Goal: Navigation & Orientation: Find specific page/section

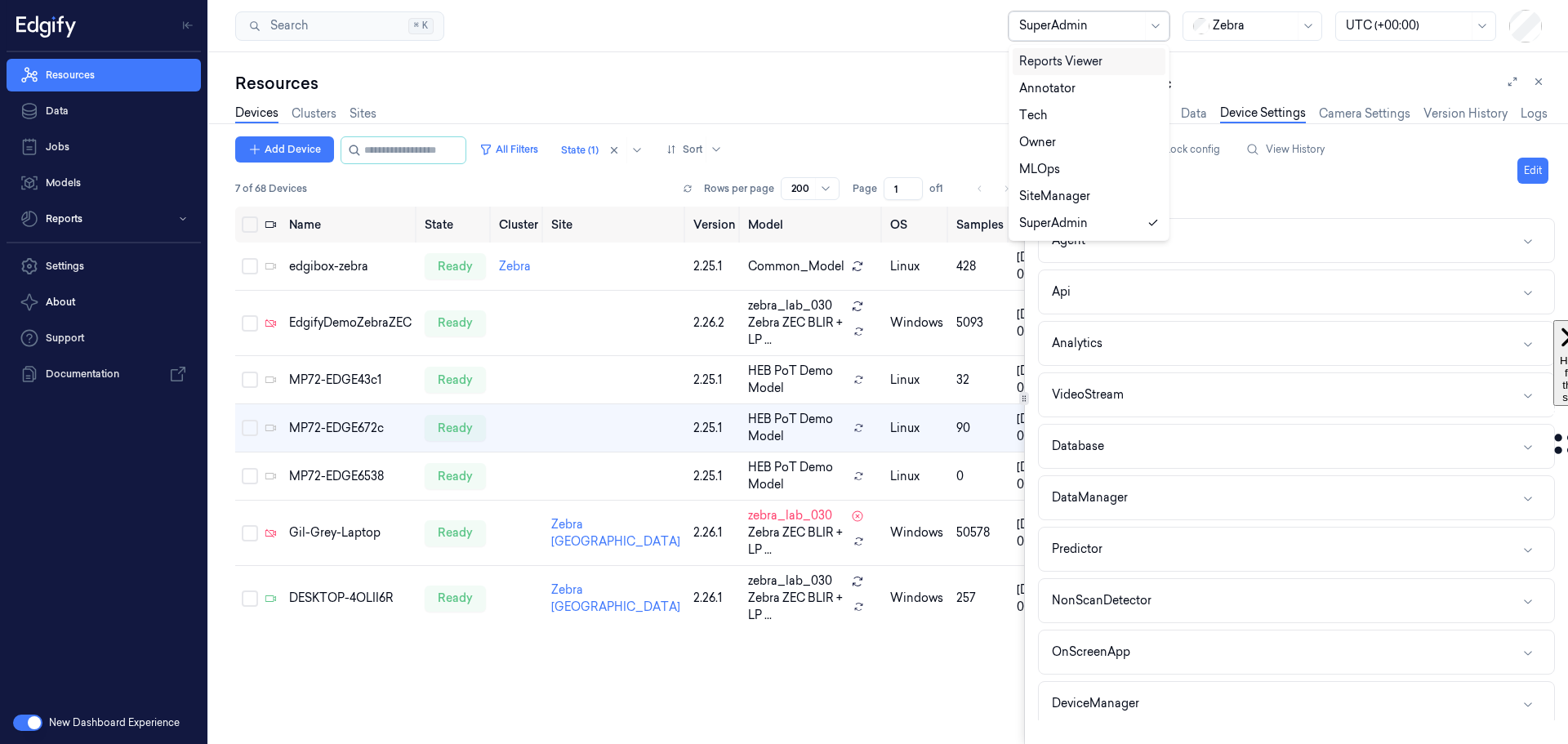
click at [1030, 30] on div at bounding box center [1080, 26] width 123 height 17
click at [1038, 195] on div "SiteManager" at bounding box center [1055, 196] width 71 height 17
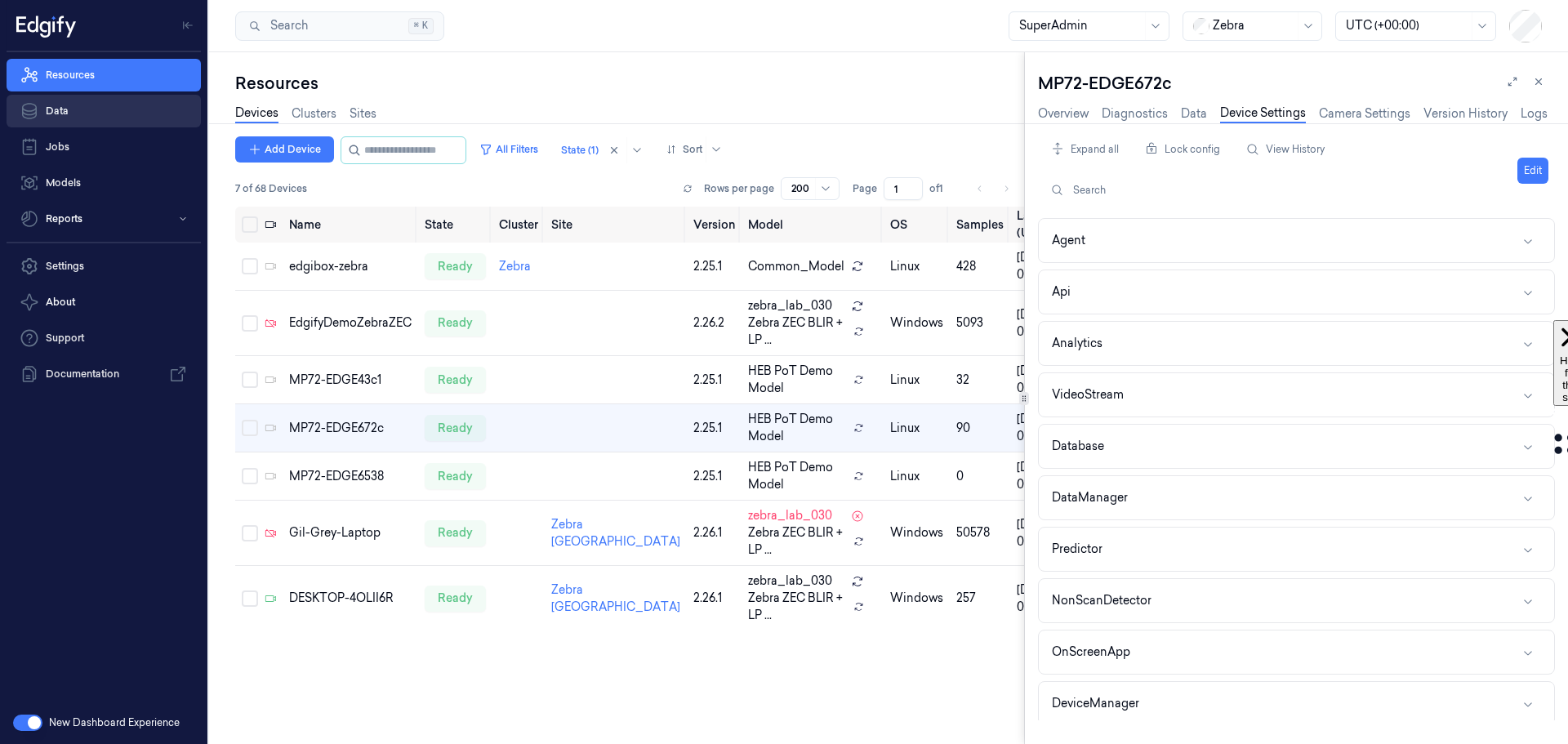
click at [55, 114] on link "Data" at bounding box center [104, 111] width 195 height 33
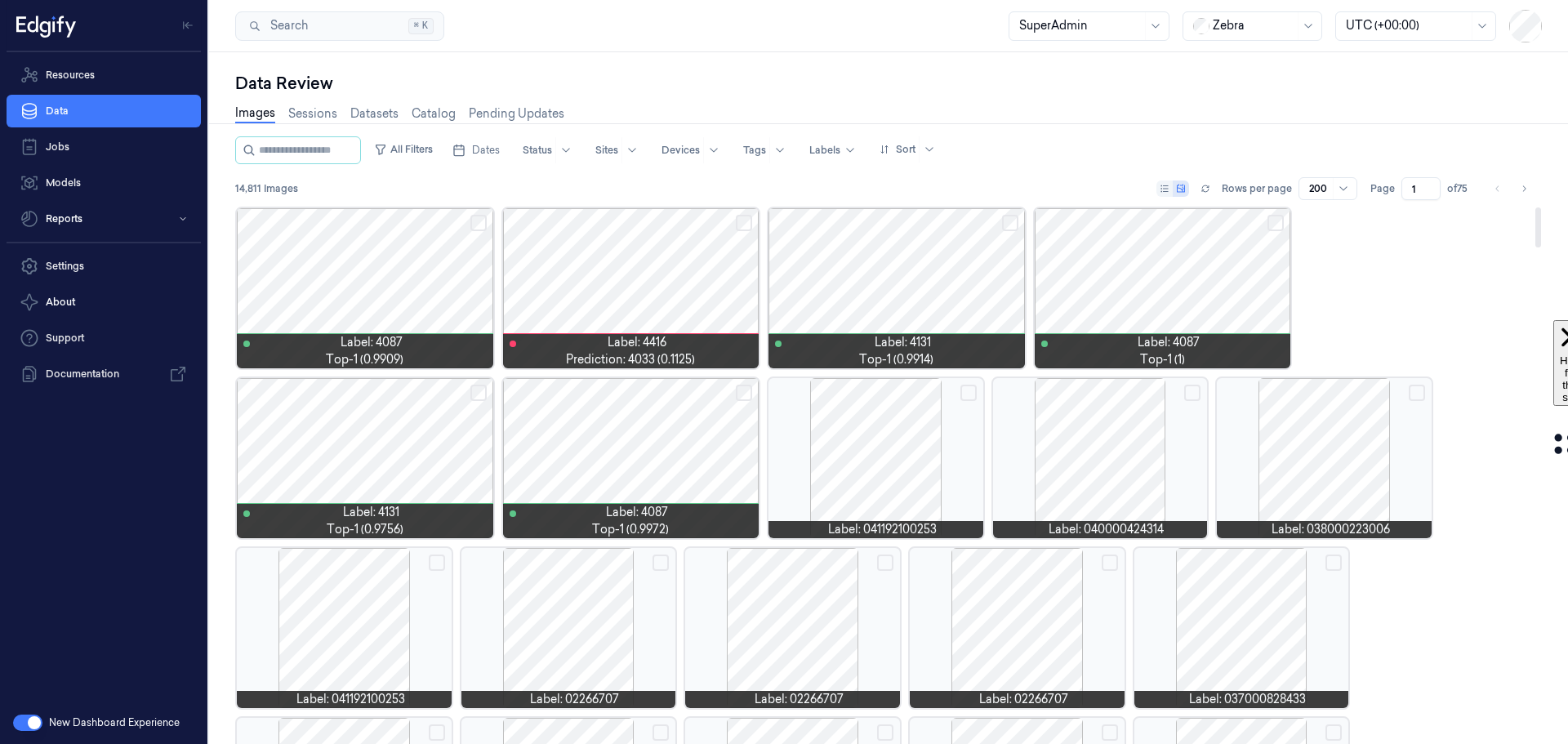
click at [1166, 255] on div at bounding box center [1163, 288] width 257 height 160
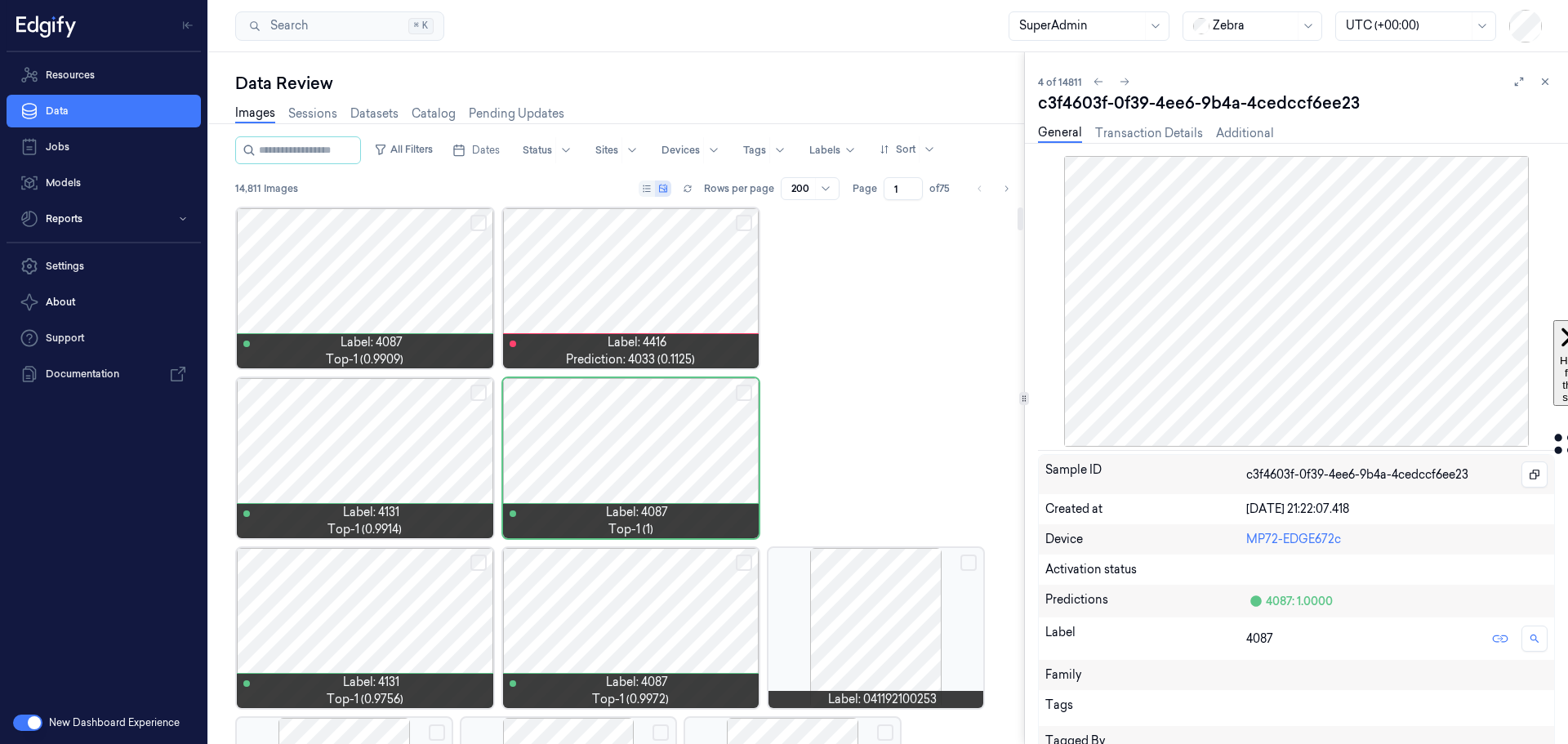
click at [582, 259] on div at bounding box center [631, 288] width 257 height 160
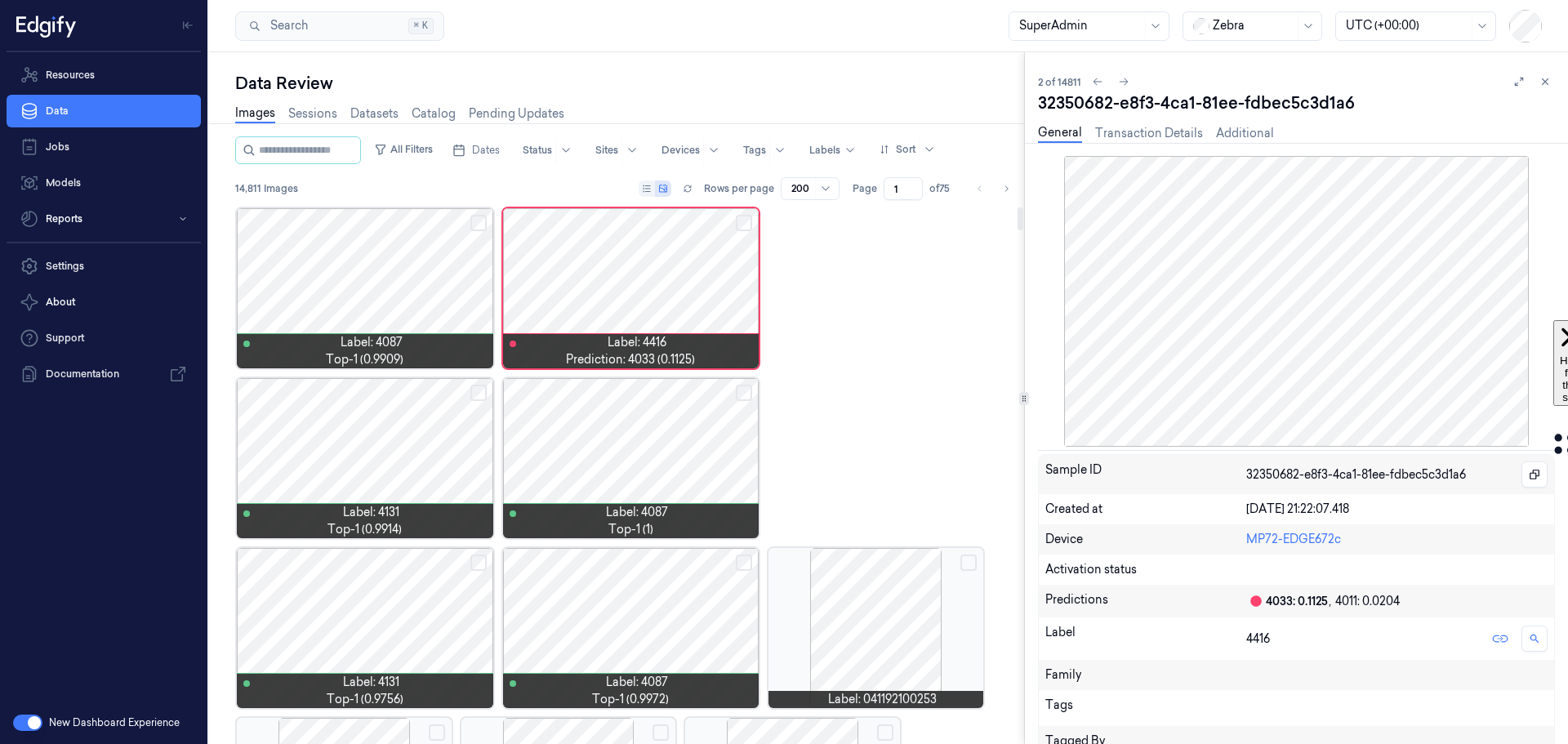
click at [409, 243] on div at bounding box center [364, 288] width 257 height 160
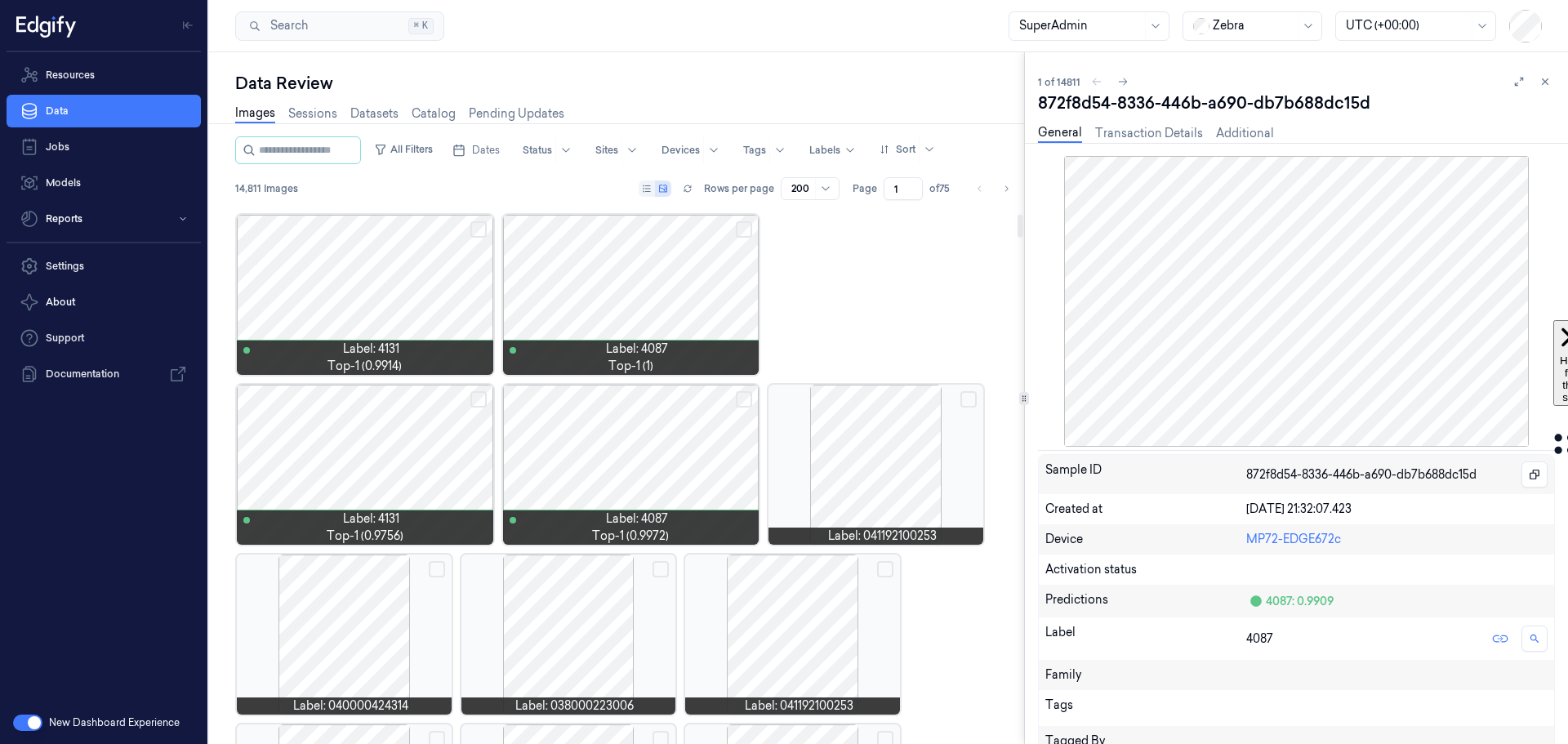
click at [590, 438] on div at bounding box center [631, 464] width 257 height 160
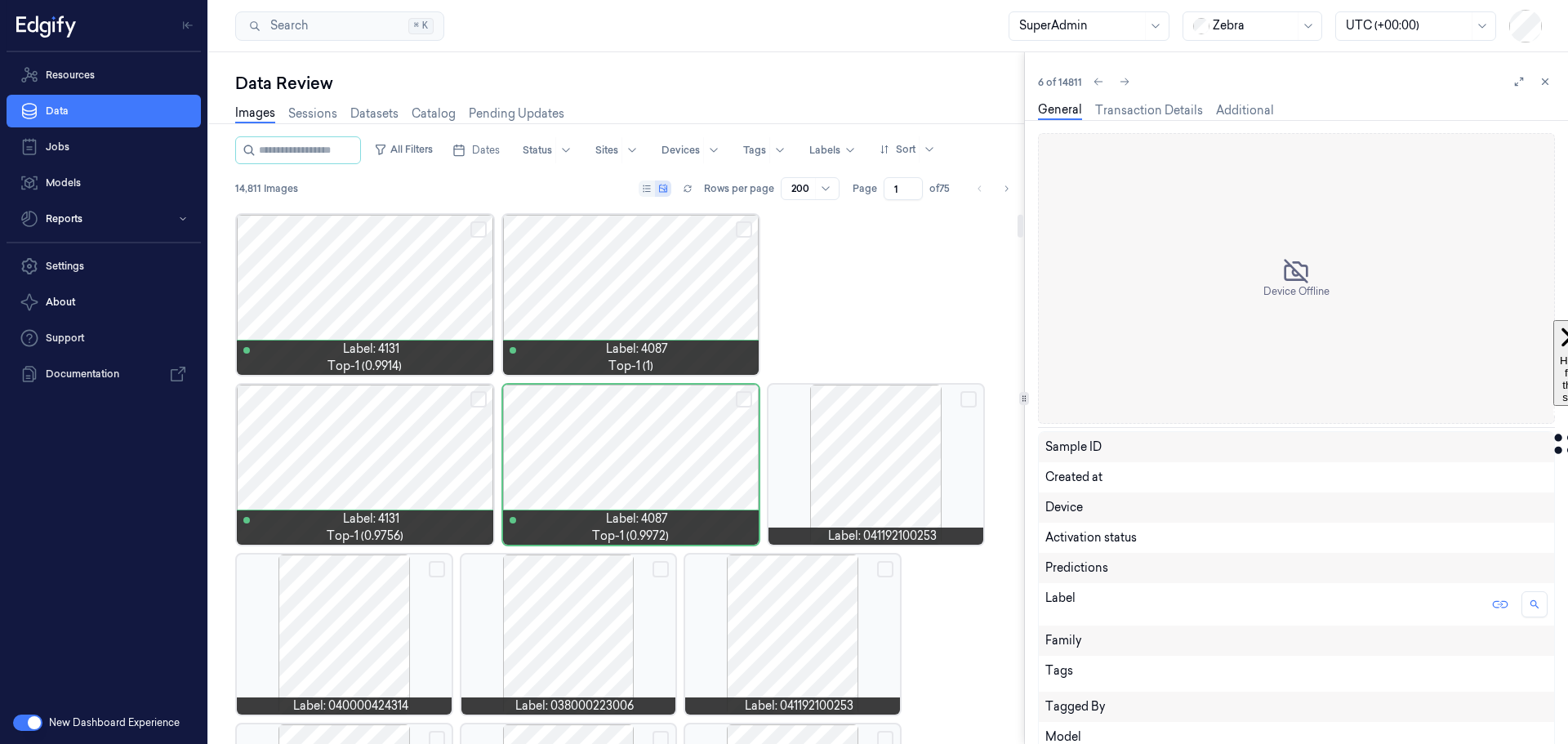
scroll to position [153, 0]
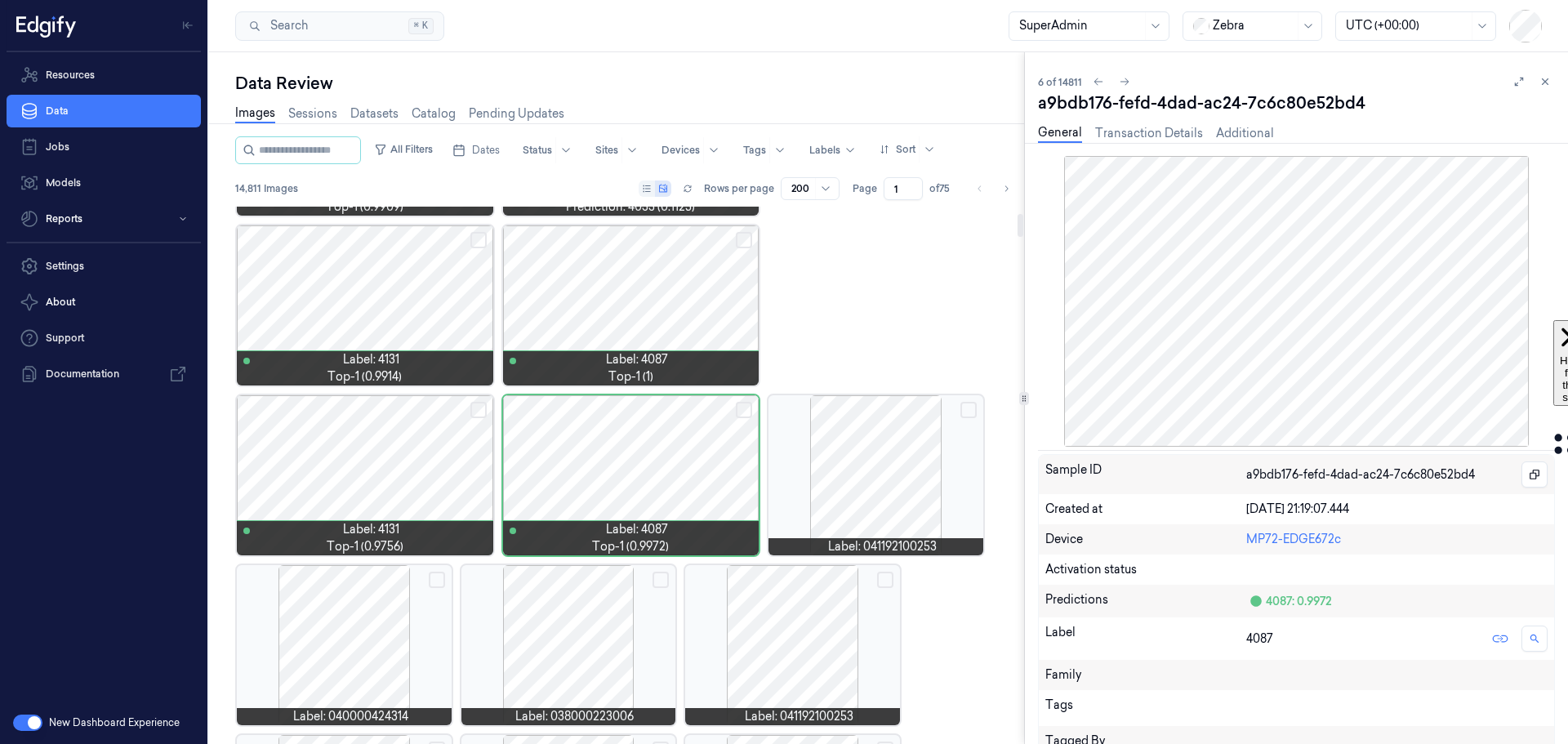
click at [329, 431] on div at bounding box center [364, 475] width 257 height 160
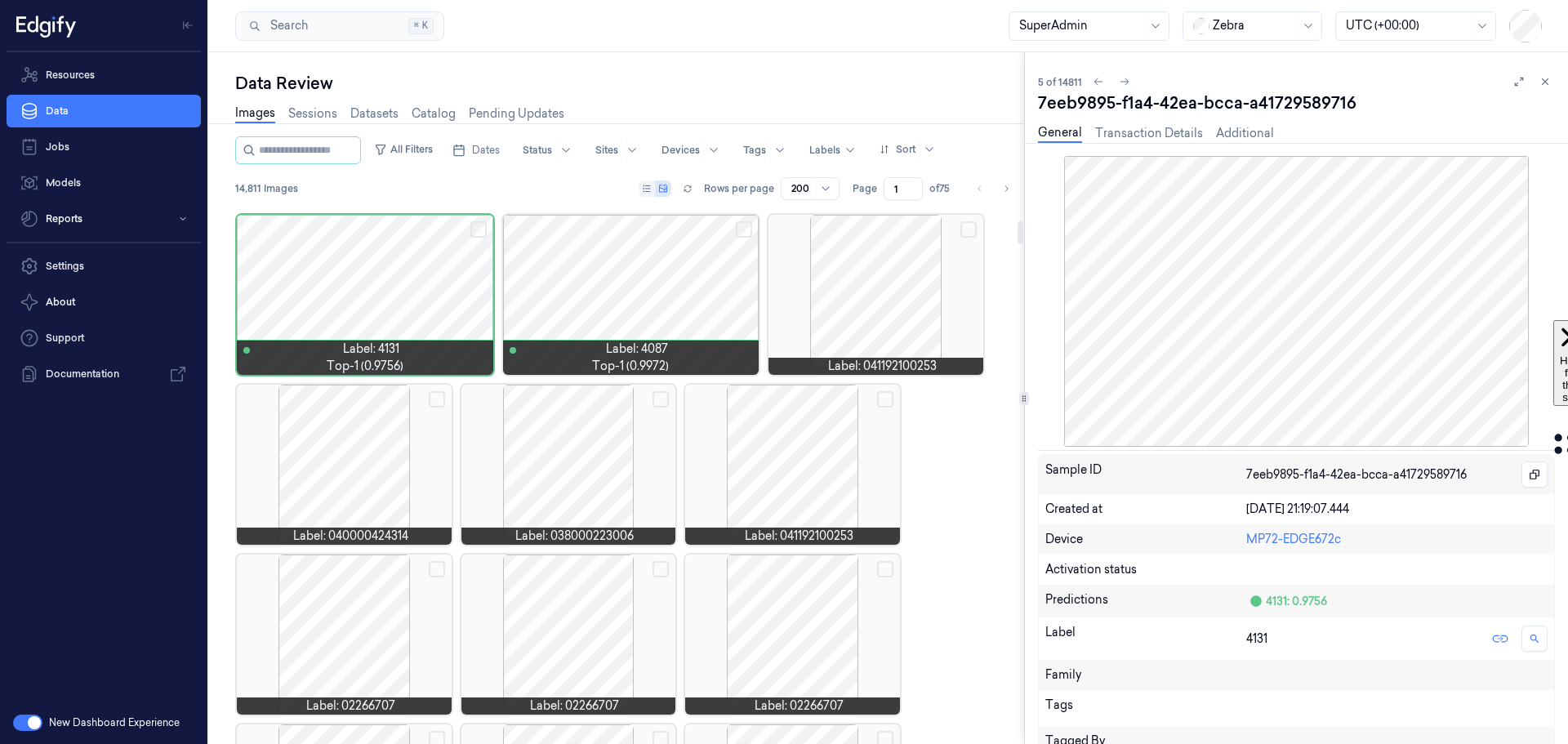
scroll to position [316, 0]
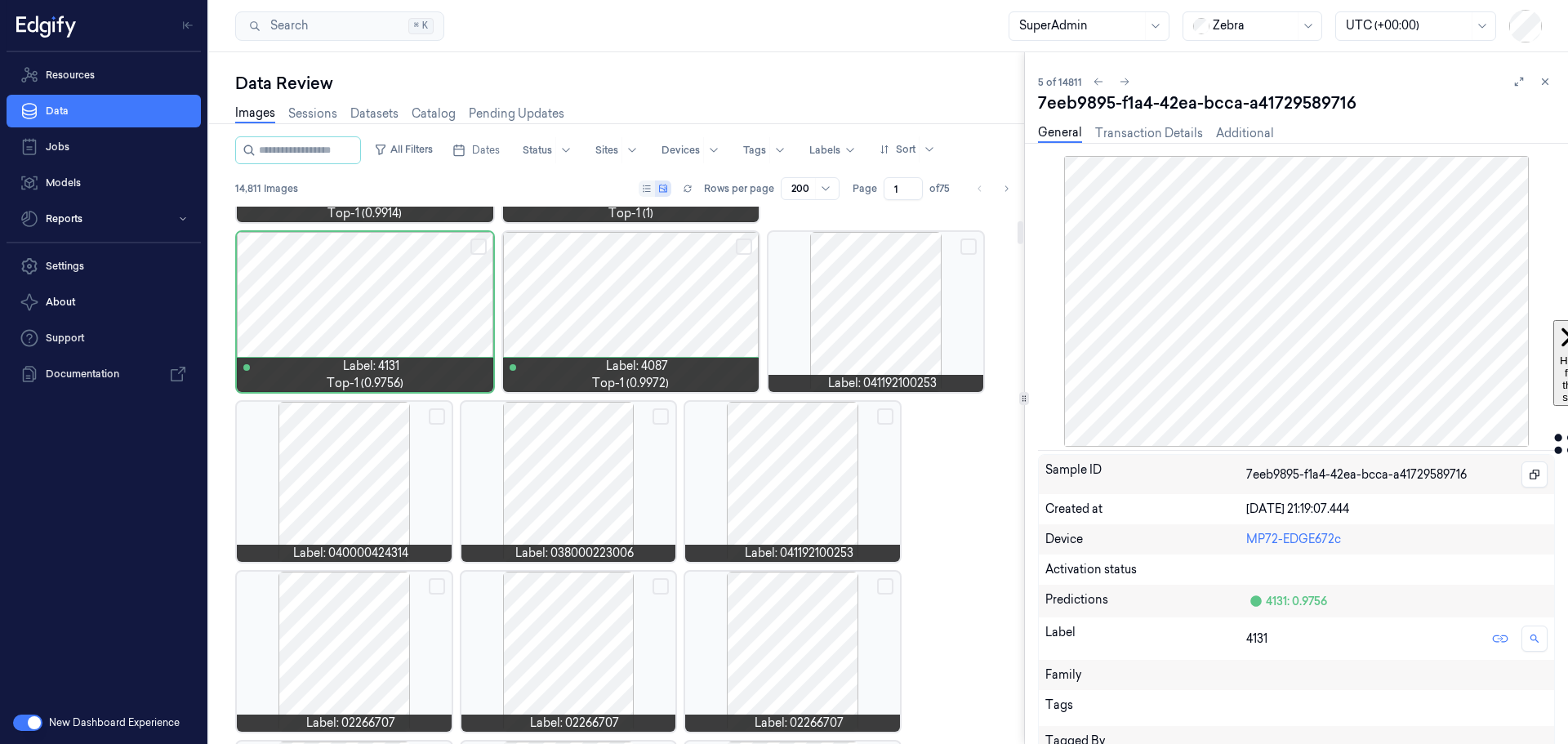
click at [337, 479] on div at bounding box center [344, 482] width 215 height 160
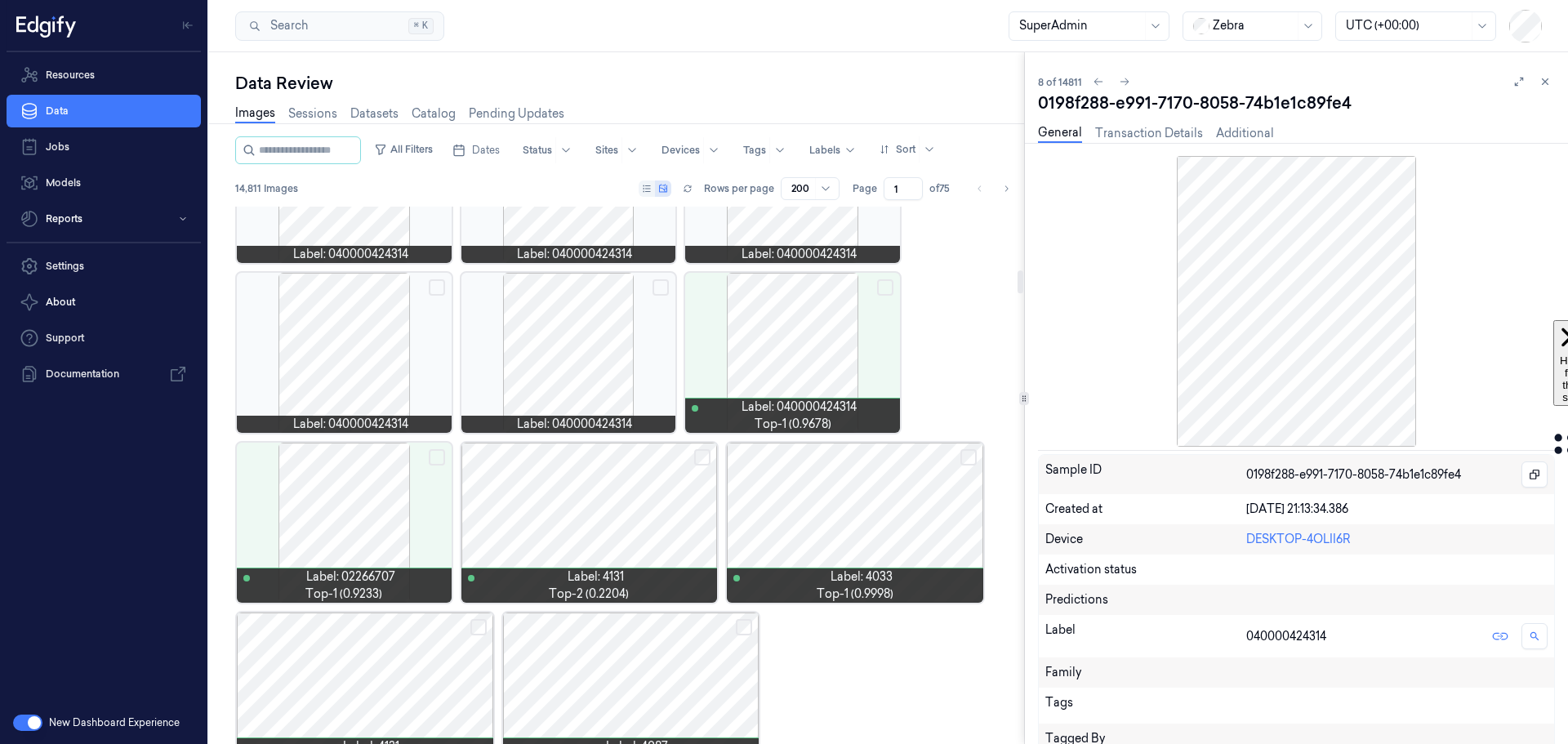
scroll to position [1465, 0]
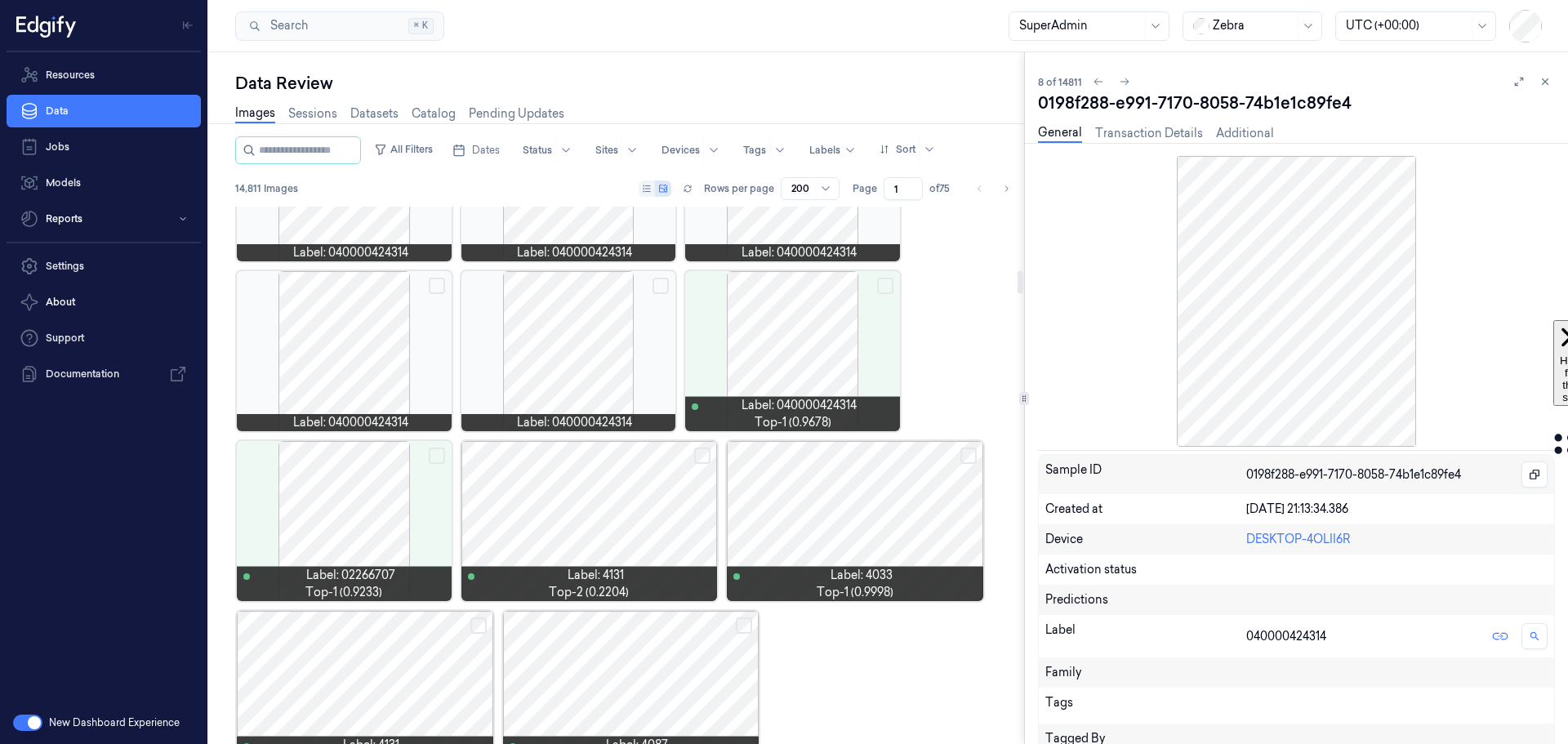
click at [335, 512] on div at bounding box center [344, 521] width 215 height 160
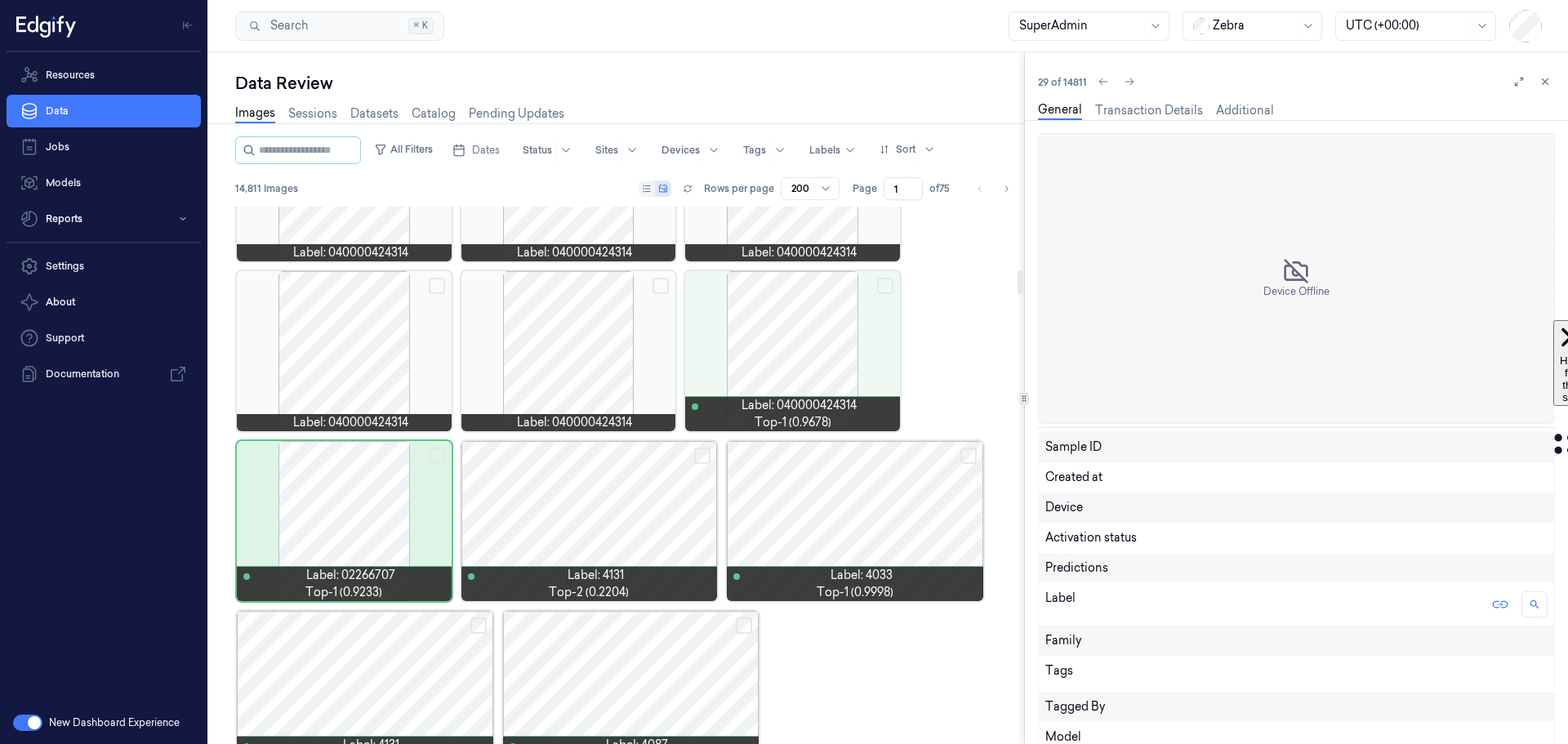
scroll to position [1511, 0]
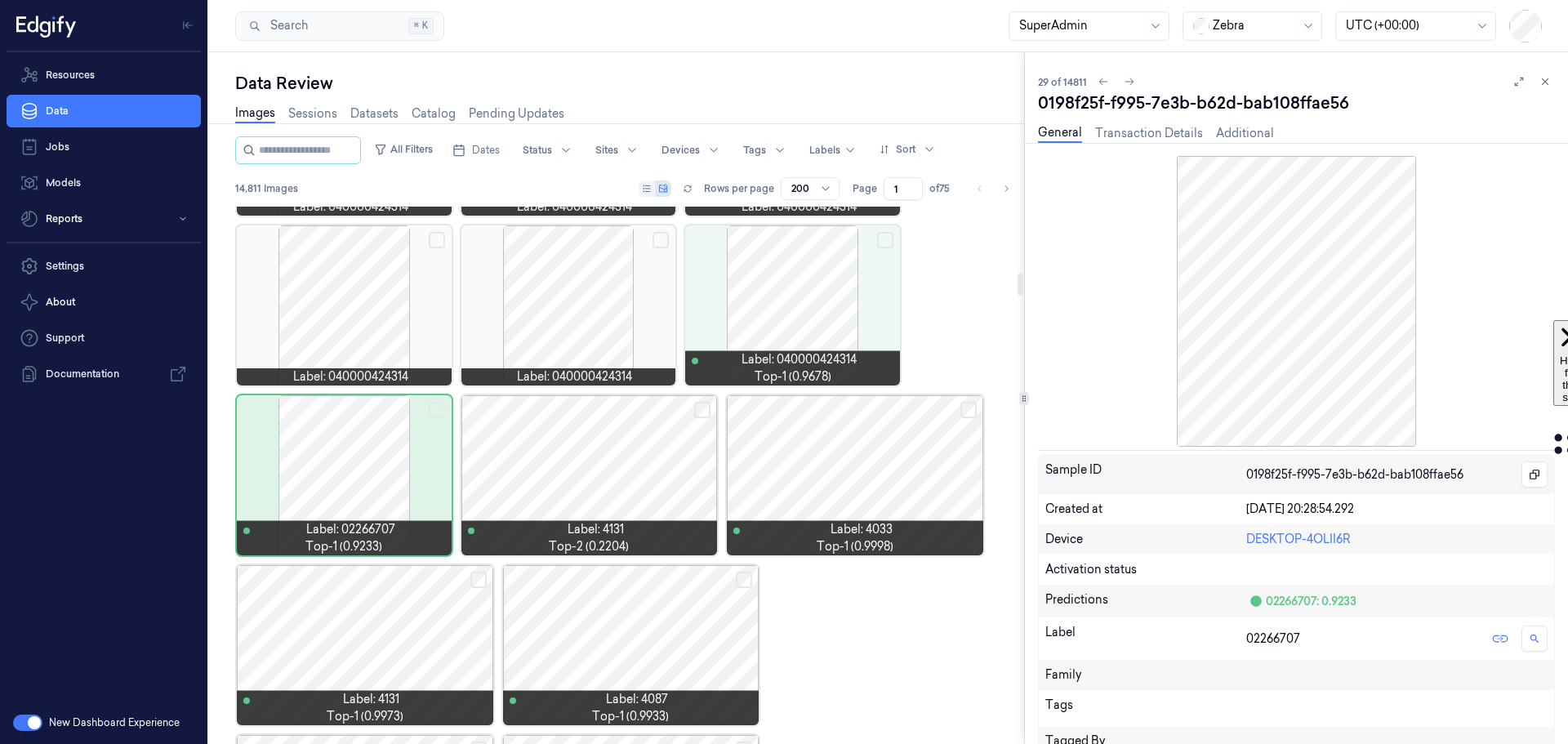
click at [624, 418] on div at bounding box center [590, 475] width 257 height 160
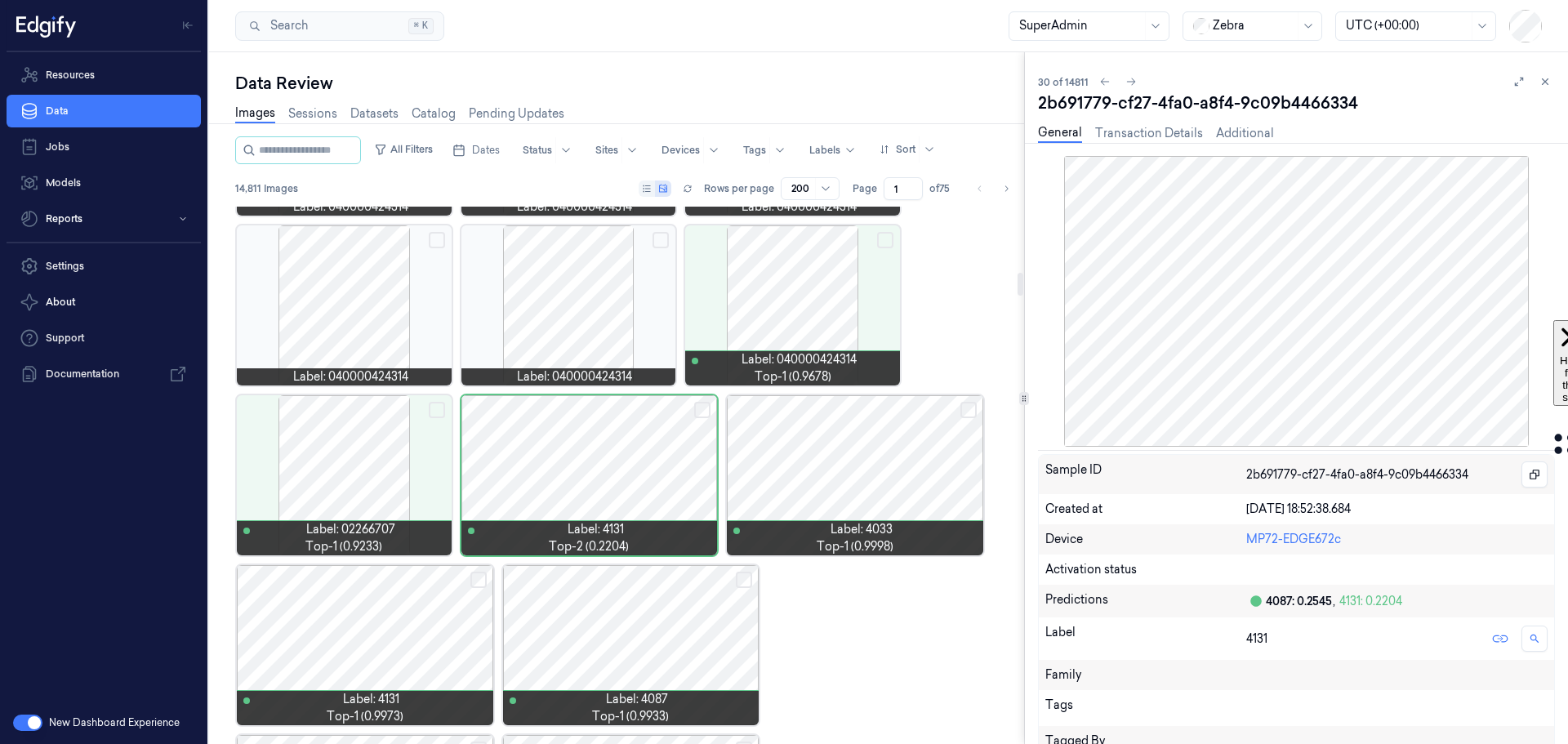
click at [811, 435] on div at bounding box center [855, 475] width 257 height 160
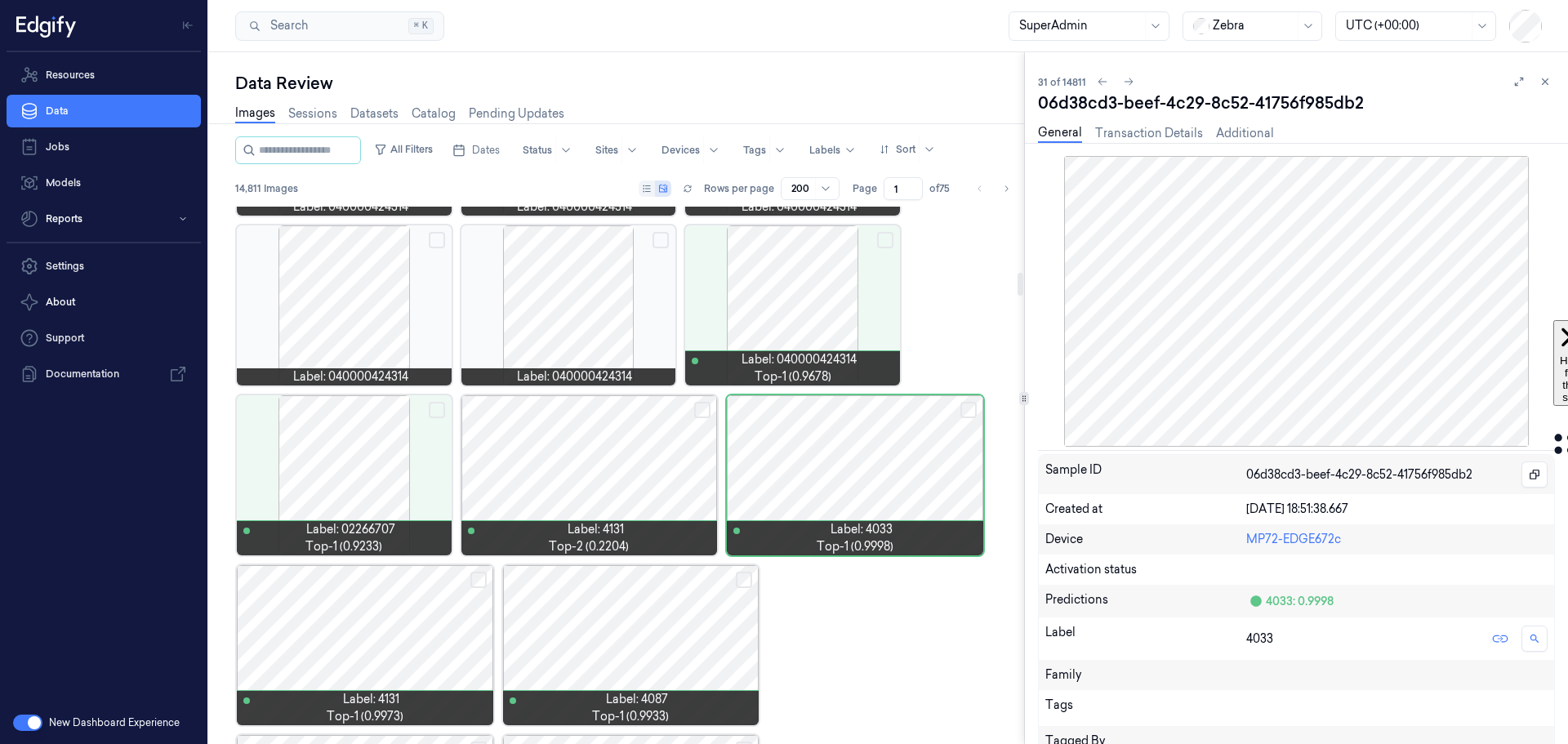
click at [571, 619] on div at bounding box center [631, 645] width 257 height 160
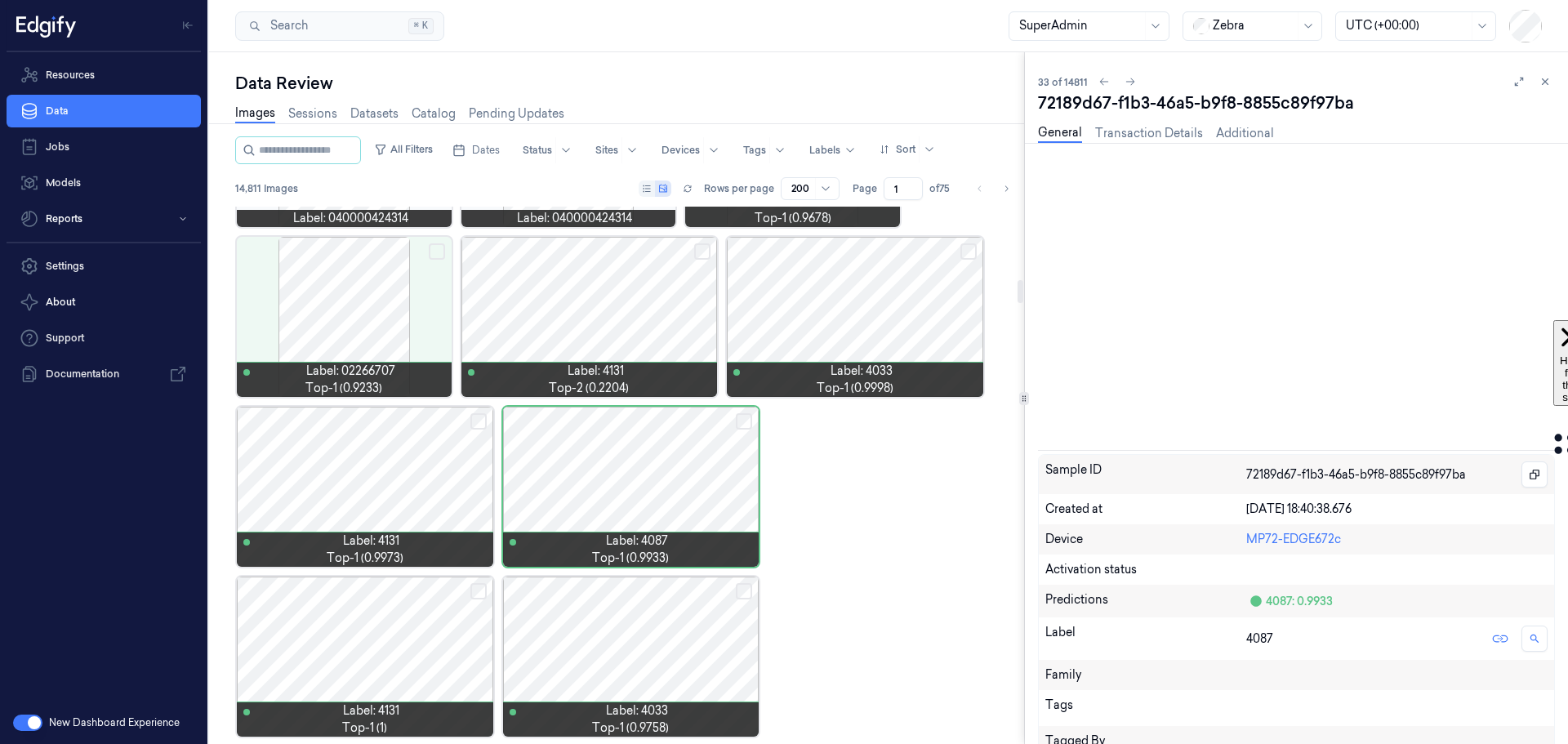
scroll to position [1681, 0]
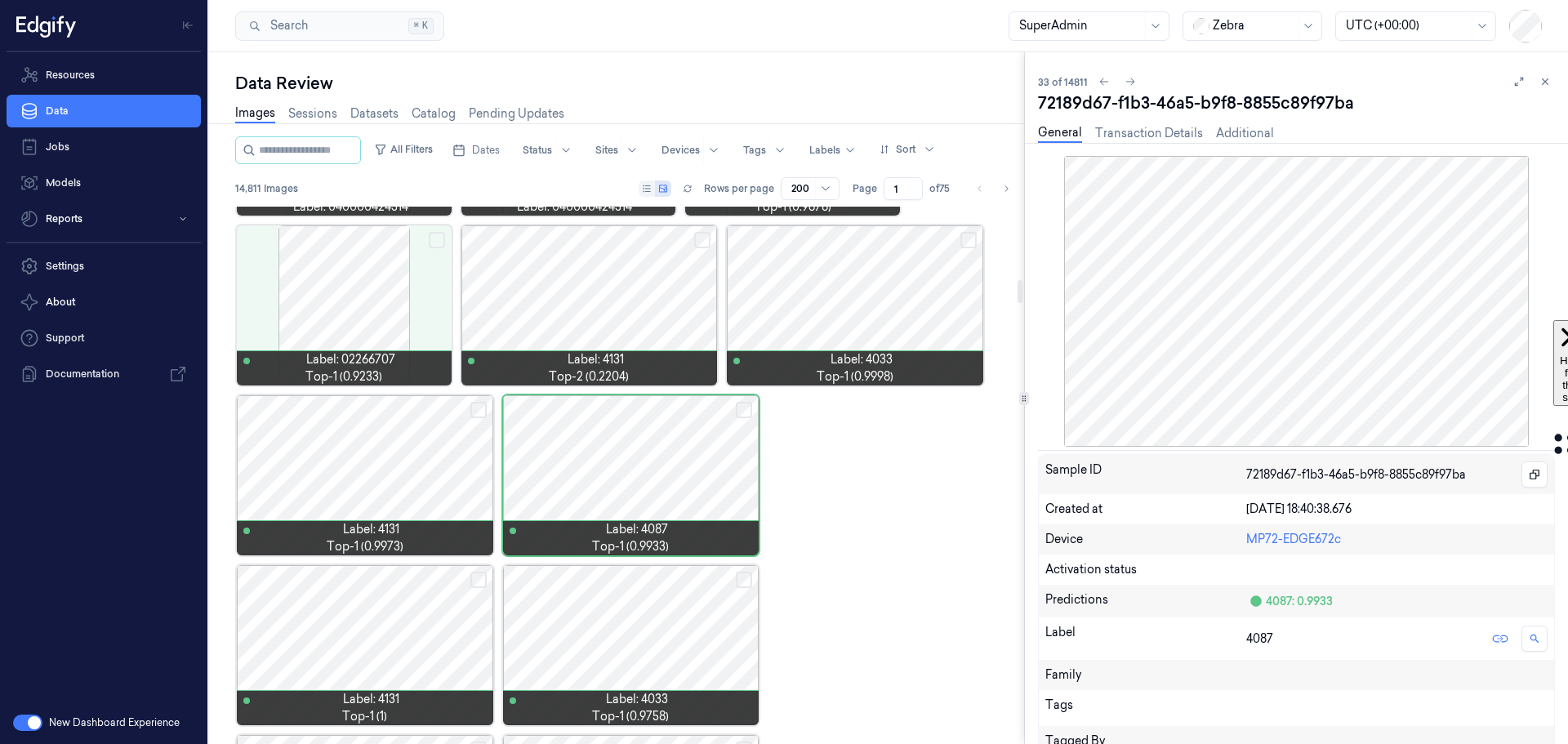
click at [384, 597] on div at bounding box center [364, 645] width 257 height 160
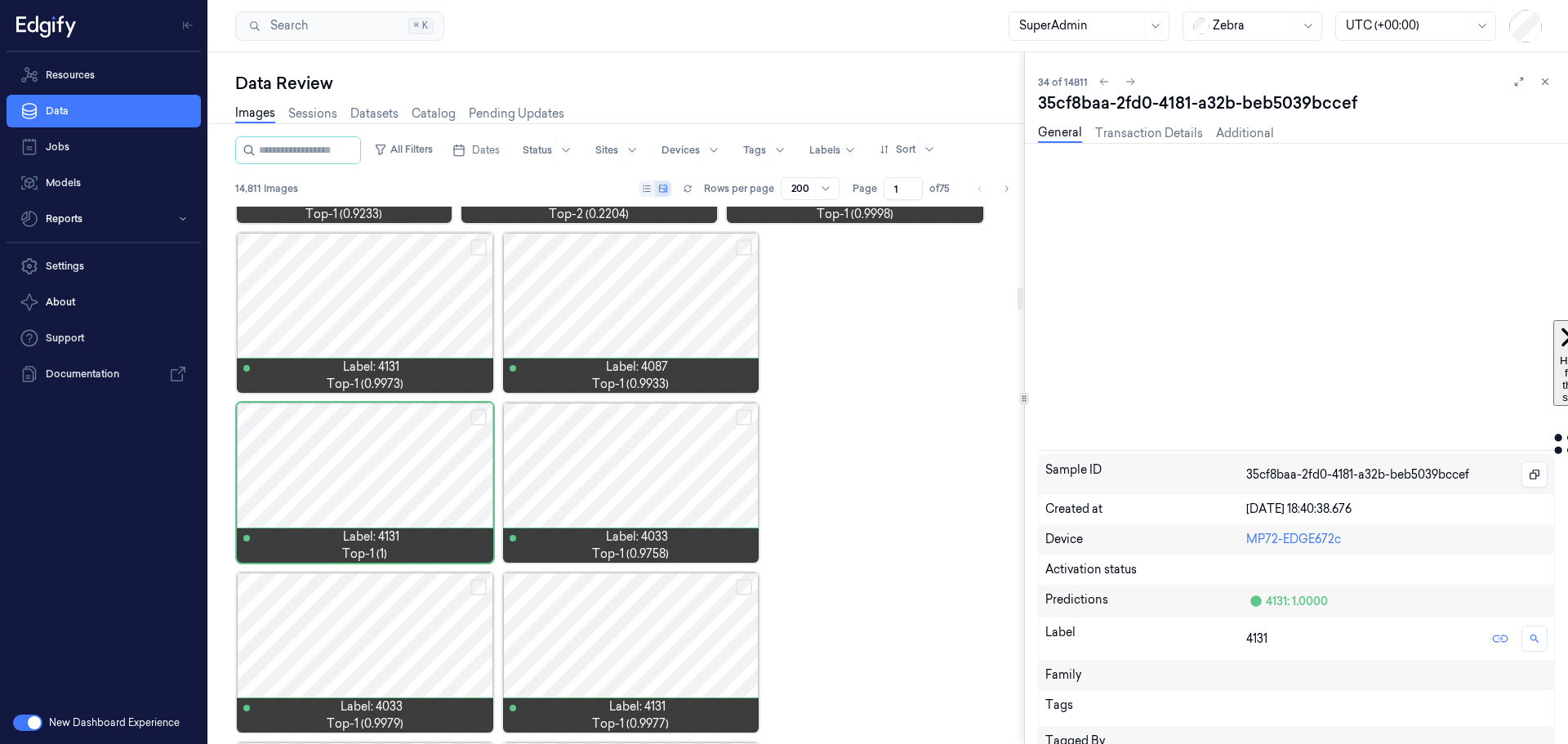
scroll to position [1850, 0]
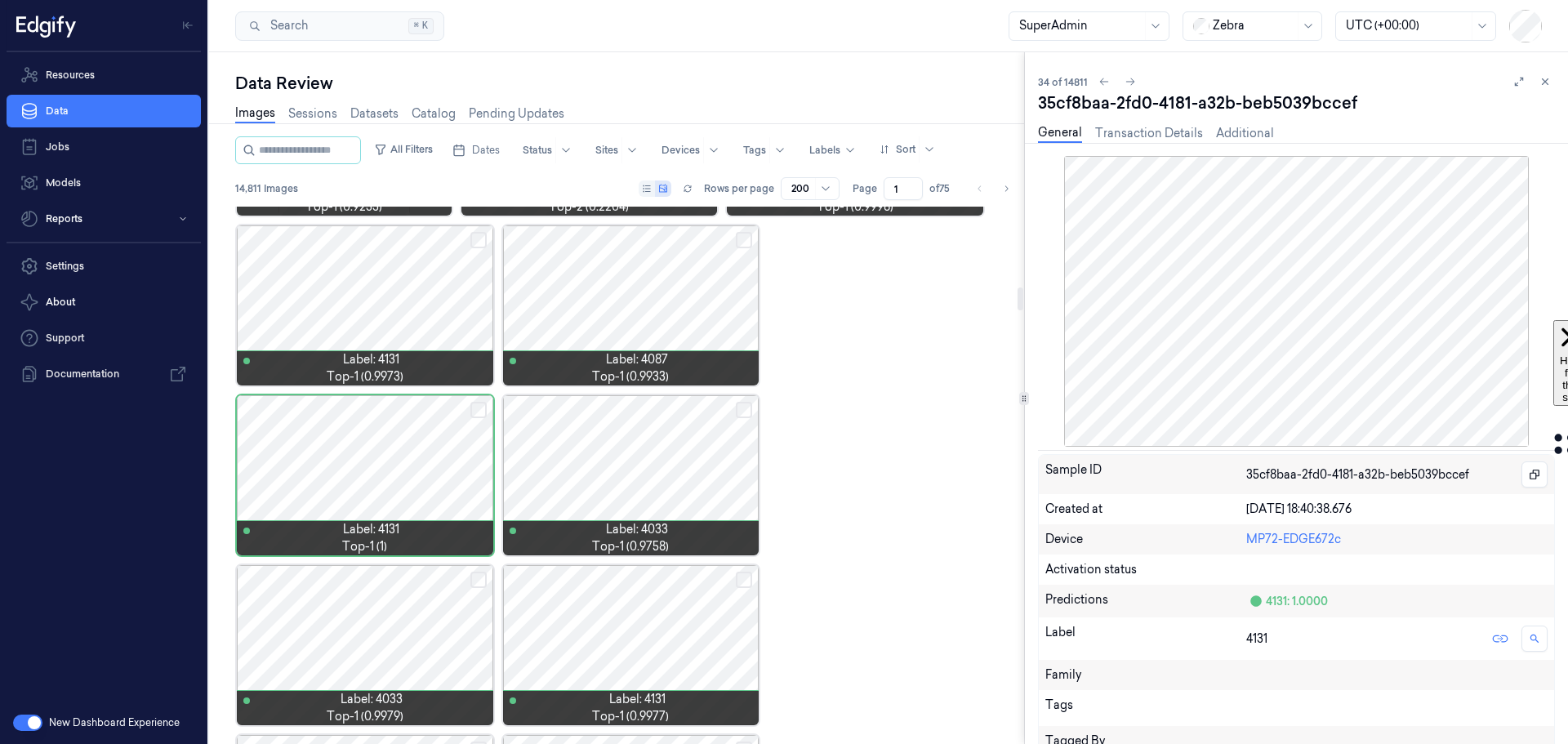
click at [444, 259] on div at bounding box center [364, 305] width 257 height 160
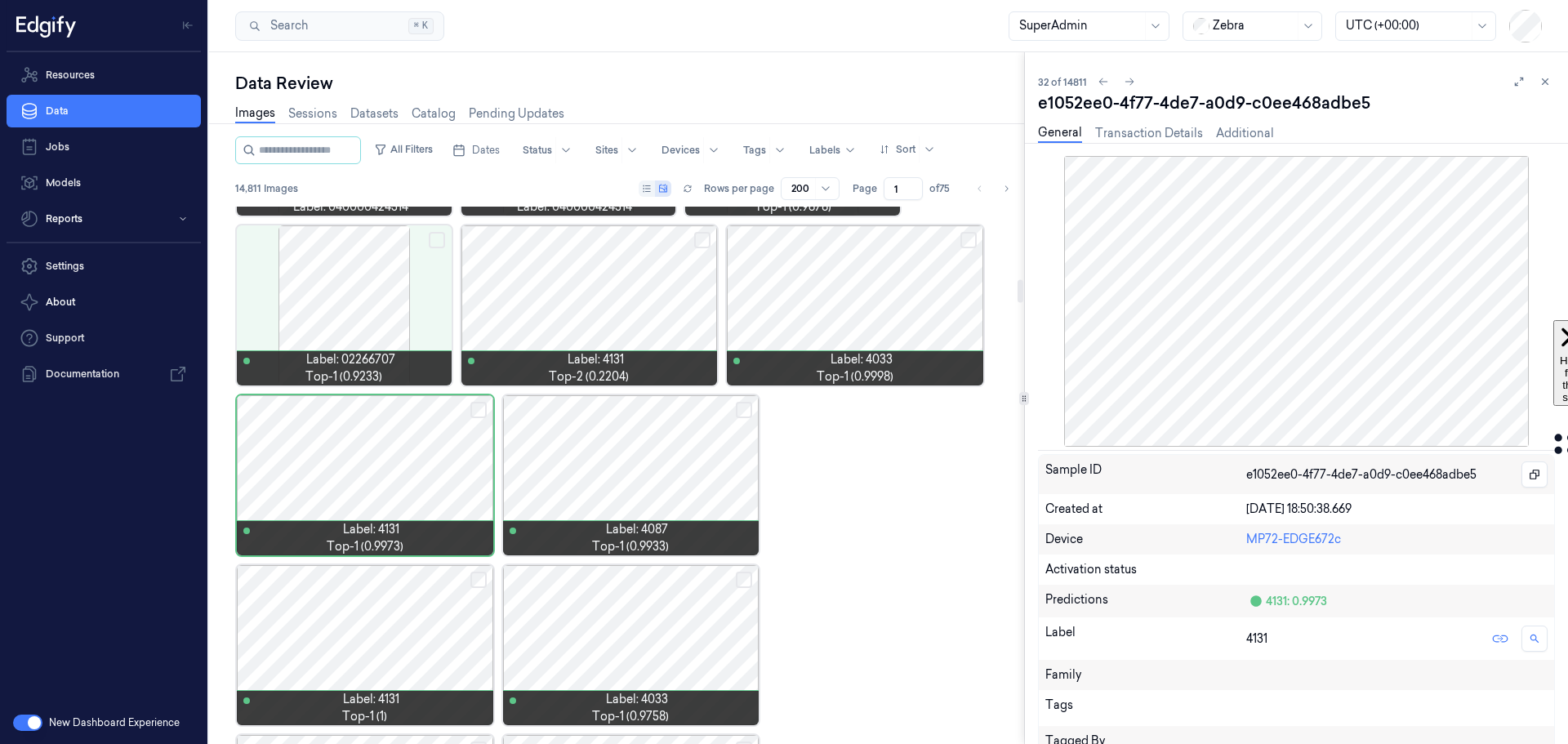
scroll to position [1272, 0]
